Goal: Information Seeking & Learning: Find specific fact

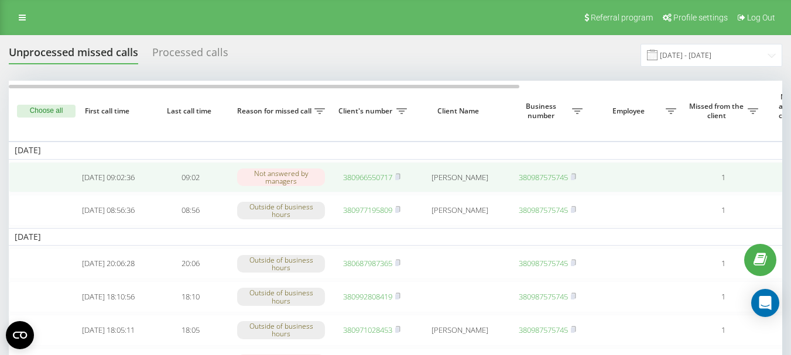
click at [371, 177] on link "380966550717" at bounding box center [367, 177] width 49 height 11
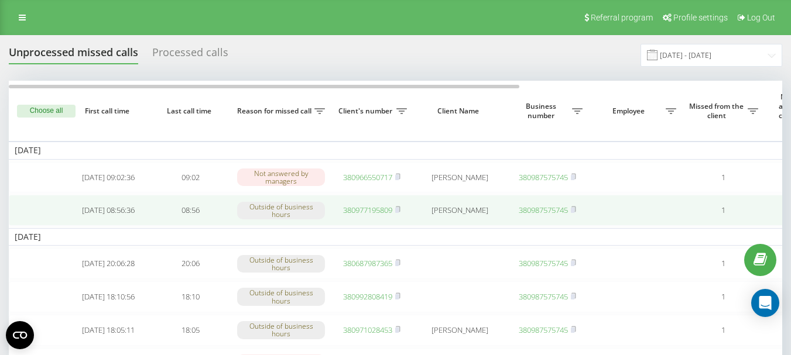
click at [377, 213] on link "380977195809" at bounding box center [367, 210] width 49 height 11
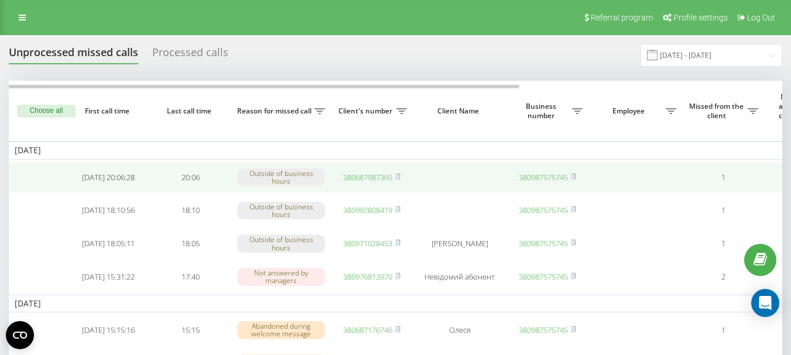
click at [367, 176] on link "380687987365" at bounding box center [367, 177] width 49 height 11
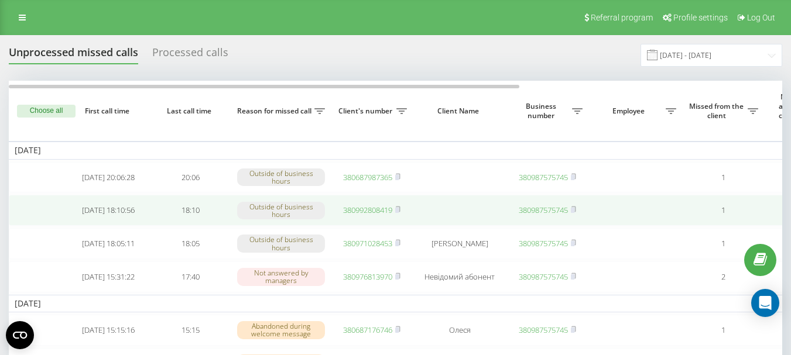
click at [359, 211] on link "380992808419" at bounding box center [367, 210] width 49 height 11
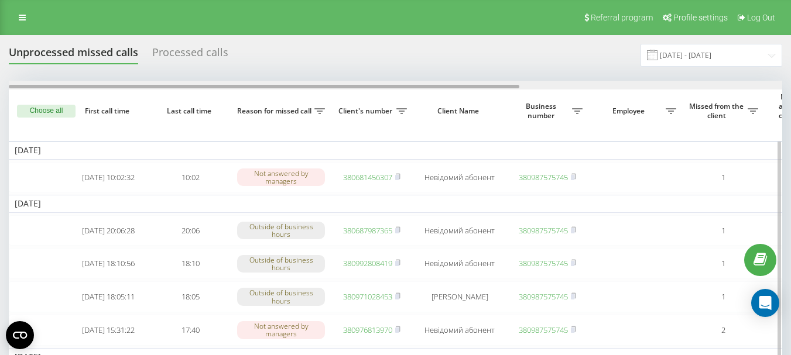
scroll to position [0, 397]
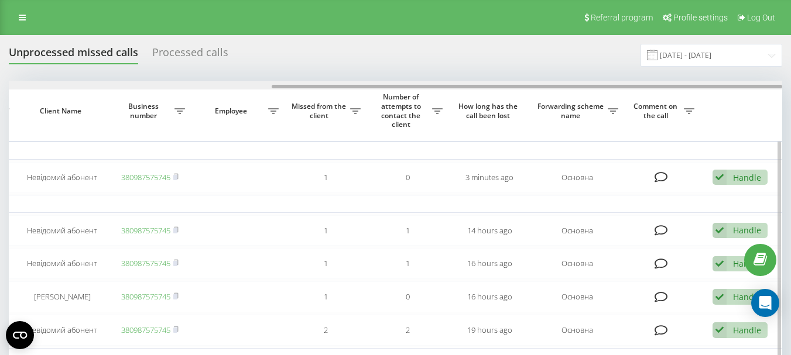
drag, startPoint x: 402, startPoint y: 84, endPoint x: 458, endPoint y: 86, distance: 55.6
click at [458, 86] on div at bounding box center [395, 85] width 773 height 9
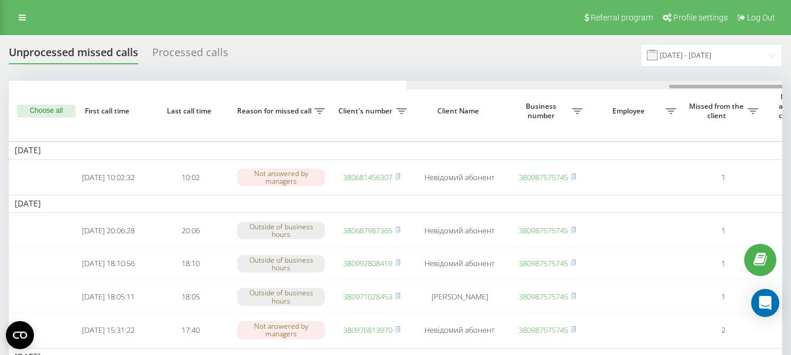
click at [406, 86] on div at bounding box center [792, 85] width 773 height 9
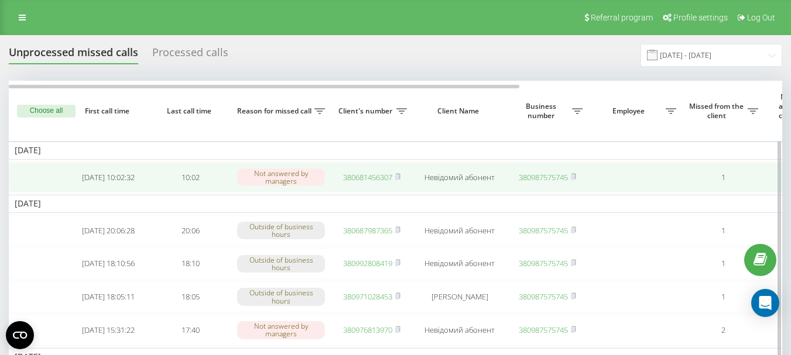
click at [362, 180] on link "380681456307" at bounding box center [367, 177] width 49 height 11
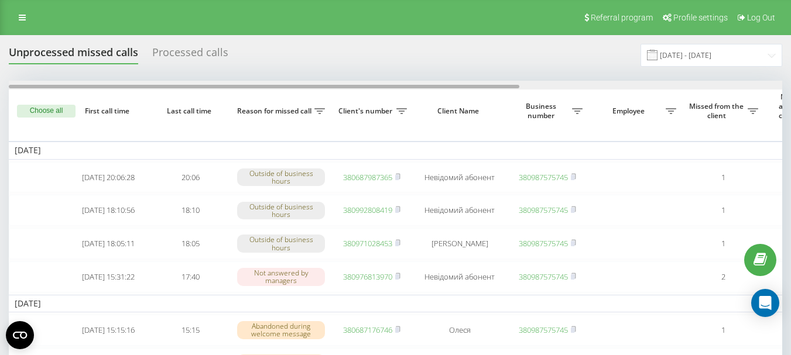
click at [563, 88] on div at bounding box center [395, 85] width 773 height 9
click at [253, 85] on div at bounding box center [395, 85] width 773 height 9
drag, startPoint x: 371, startPoint y: 88, endPoint x: 353, endPoint y: 94, distance: 18.5
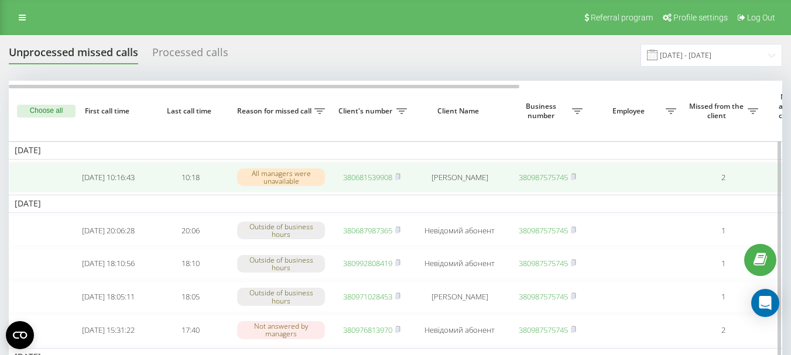
click at [373, 177] on link "380681539908" at bounding box center [367, 177] width 49 height 11
